Goal: Navigation & Orientation: Find specific page/section

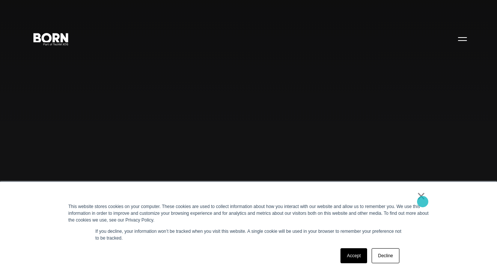
click at [423, 199] on link "×" at bounding box center [421, 196] width 9 height 7
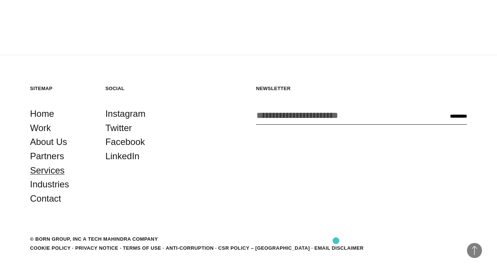
scroll to position [1982, 0]
click at [40, 125] on link "Work" at bounding box center [40, 128] width 21 height 14
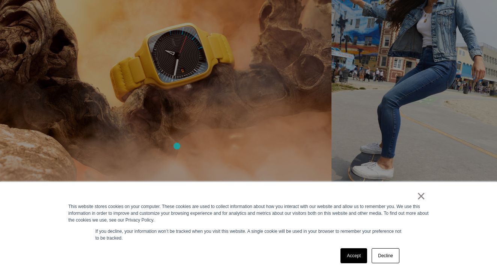
scroll to position [597, 0]
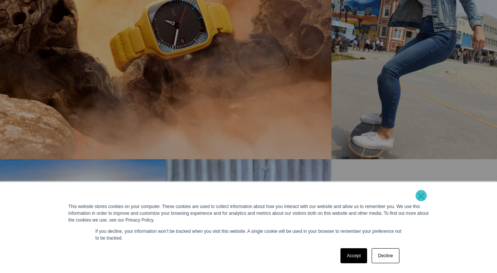
click at [421, 196] on link "×" at bounding box center [421, 196] width 9 height 7
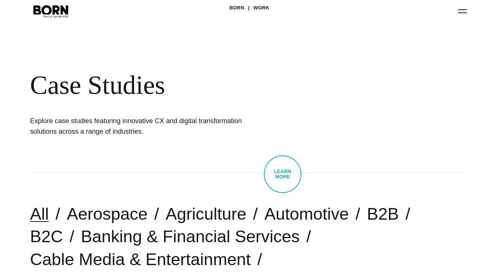
scroll to position [2, 0]
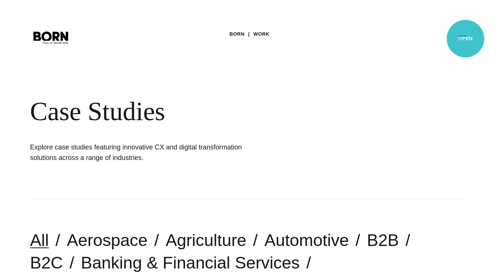
click at [466, 39] on button "Primary Menu" at bounding box center [463, 37] width 18 height 16
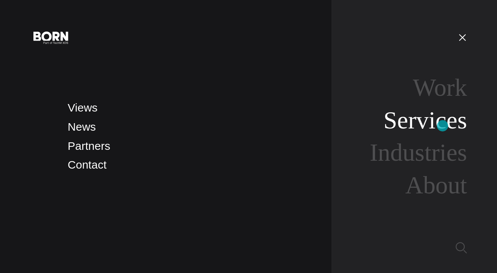
click at [442, 126] on link "Services" at bounding box center [425, 119] width 83 height 27
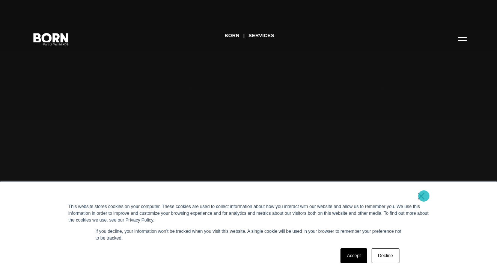
click at [424, 196] on link "×" at bounding box center [421, 196] width 9 height 7
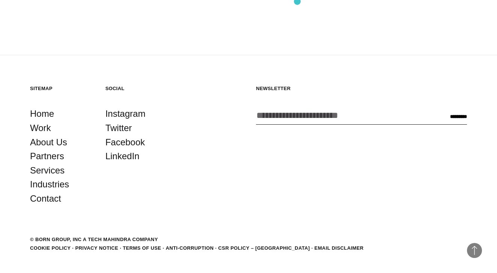
scroll to position [1540, 0]
